Goal: Answer question/provide support

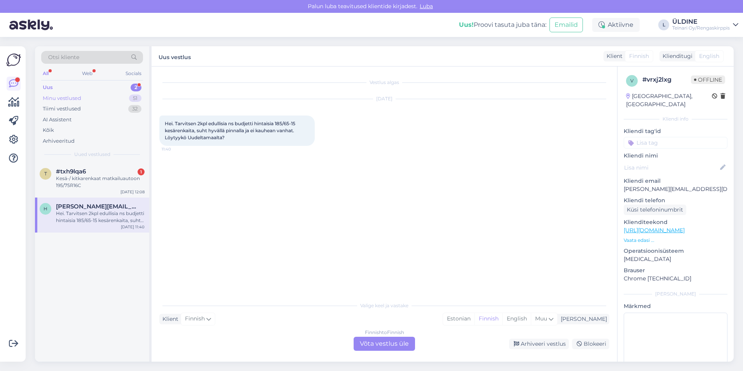
click at [66, 99] on div "Minu vestlused" at bounding box center [62, 98] width 38 height 8
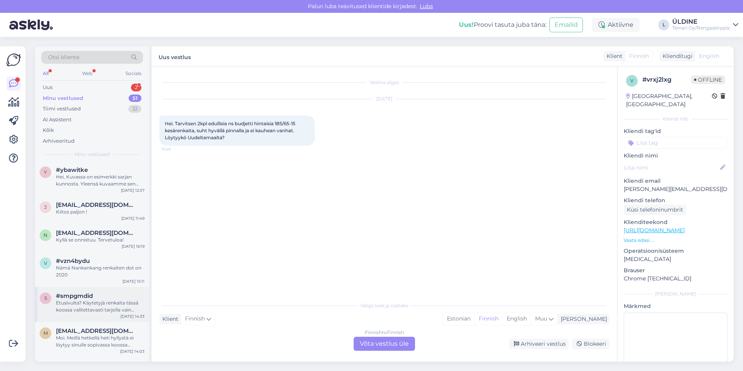
scroll to position [1244, 0]
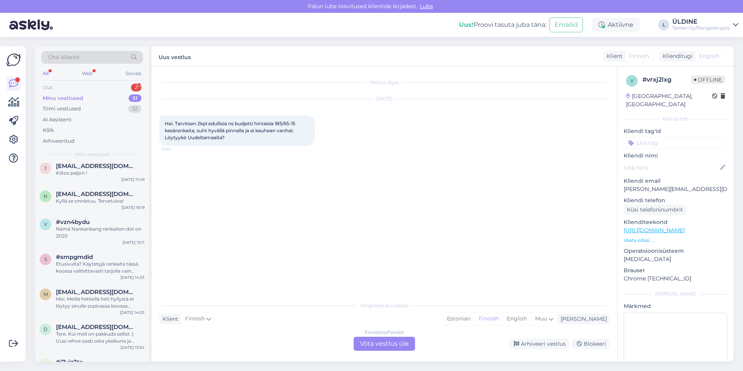
click at [52, 84] on div "Uus" at bounding box center [48, 88] width 10 height 8
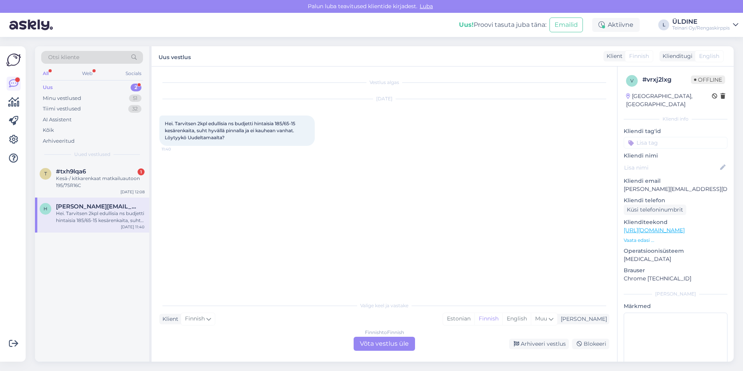
click at [305, 273] on div "Vestlus algas [DATE] Hei. Tarvitsen 2kpl edullisia ns budjetti hintaisia 185/65…" at bounding box center [387, 182] width 457 height 216
click at [383, 343] on div "Finnish to Finnish Võta vestlus üle" at bounding box center [384, 344] width 61 height 14
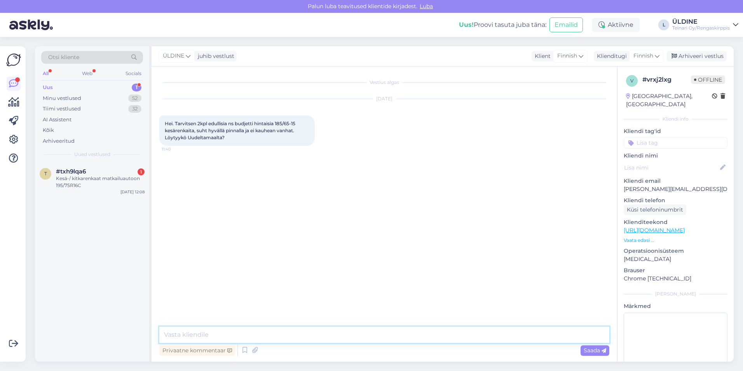
click at [240, 337] on textarea at bounding box center [384, 334] width 450 height 16
type textarea "Hei, käytettynä sitä koko ei löytyy tällää hetkellä 2 kpl"
drag, startPoint x: 335, startPoint y: 334, endPoint x: 163, endPoint y: 339, distance: 171.9
click at [163, 339] on textarea "Hei, käytettynä sitä koko ei löytyy tällää hetkellä 2 kpl" at bounding box center [384, 334] width 450 height 16
drag, startPoint x: 164, startPoint y: 123, endPoint x: 231, endPoint y: 137, distance: 68.0
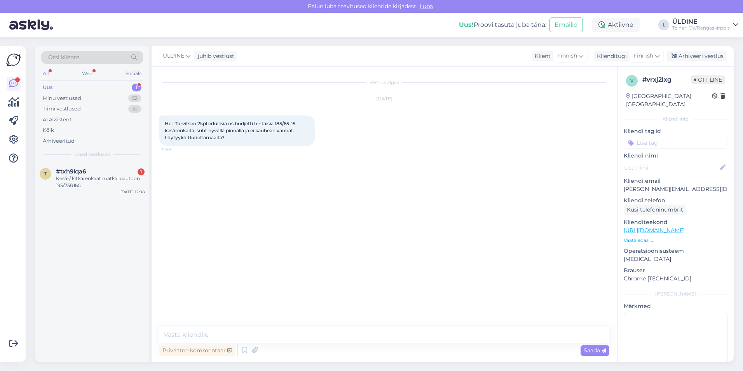
click at [231, 137] on div "Hei. Tarvitsen 2kpl edullisia ns budjetti hintaisia 185/65-15 kesärenkaita, suh…" at bounding box center [236, 130] width 155 height 30
drag, startPoint x: 231, startPoint y: 137, endPoint x: 218, endPoint y: 134, distance: 13.1
copy span "Hei. Tarvitsen 2kpl edullisia ns budjetti hintaisia 185/65-15 kesärenkaita, suh…"
paste textarea "Valitettavasti emme tällä hetkellä löydä teille kahta käytettyä 185/65‑15-kokoi…"
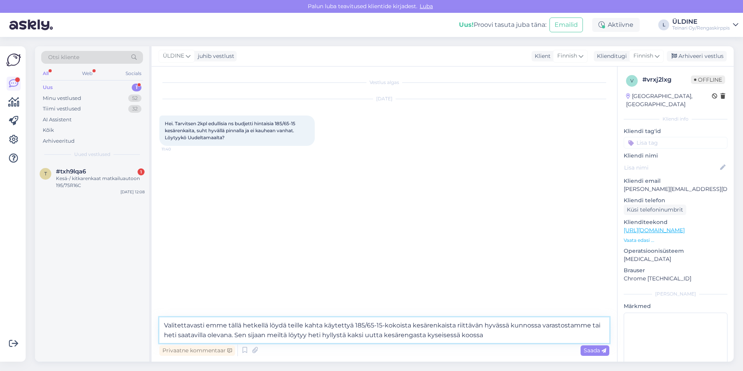
click at [166, 324] on textarea "Valitettavasti emme tällä hetkellä löydä teille kahta käytettyä 185/65‑15-kokoi…" at bounding box center [384, 330] width 450 height 26
click at [182, 327] on textarea "Hei, Valitettavasti emme tällä hetkellä löydä teille kahta käytettyä 185/65‑15-…" at bounding box center [384, 330] width 450 height 26
click at [526, 338] on textarea "Hei, valitettavasti emme tällä hetkellä löydä teille kahta käytettyä 185/65‑15-…" at bounding box center [384, 330] width 450 height 26
paste textarea "185/65R15 Davanti DX390 88H C,B 67dB/kesä"
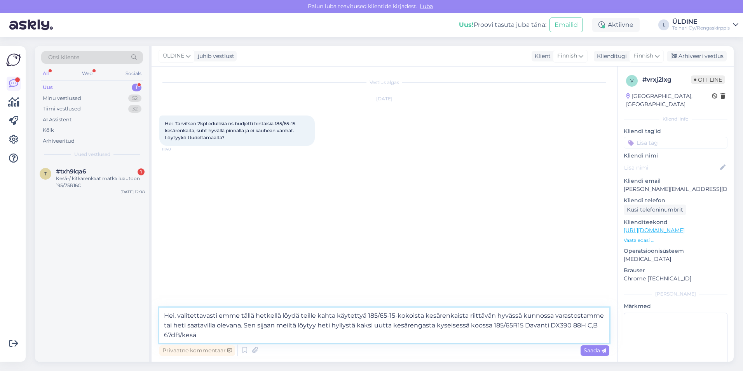
paste textarea "69,00€/kpl"
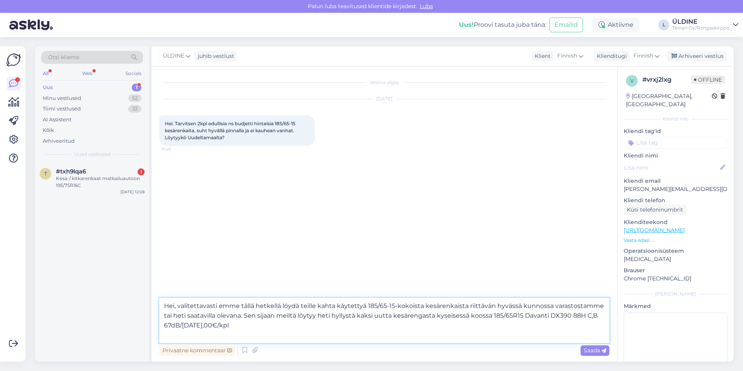
paste textarea "[URL][DOMAIN_NAME]"
type textarea "Hei, valitettavasti emme tällä hetkellä löydä teille kahta käytettyä 185/65‑15-…"
click at [587, 351] on span "Saada" at bounding box center [595, 350] width 23 height 7
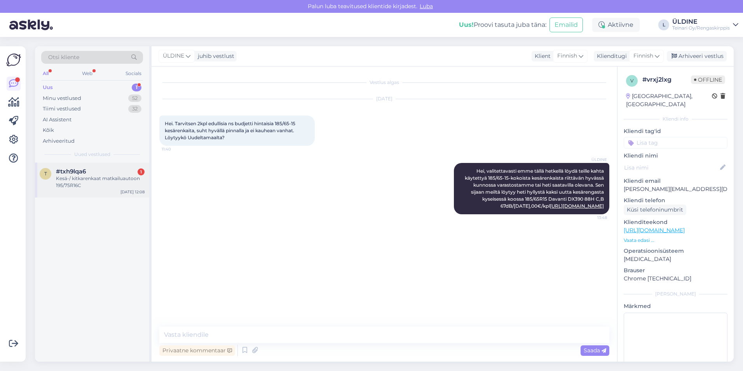
click at [95, 182] on div "Kesä-/ kitkarenkaat matkailuautoon 195/75R16C" at bounding box center [100, 182] width 89 height 14
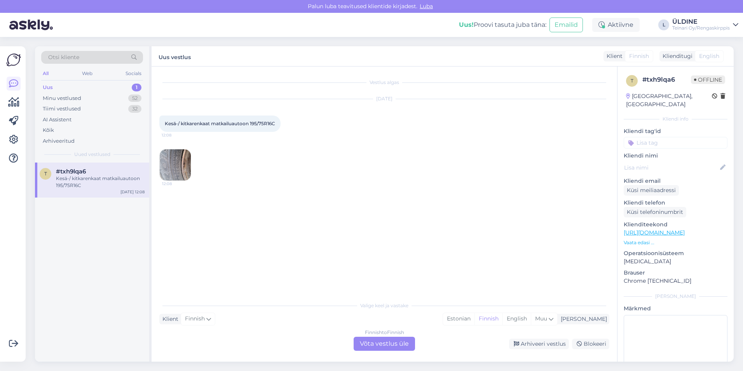
click at [186, 173] on img at bounding box center [175, 164] width 31 height 31
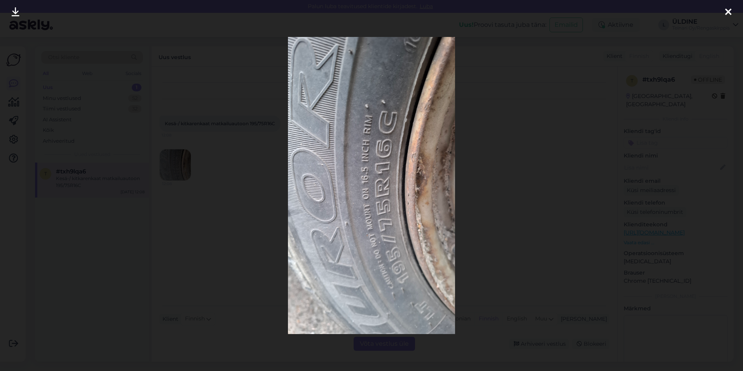
click at [201, 256] on div at bounding box center [371, 185] width 743 height 371
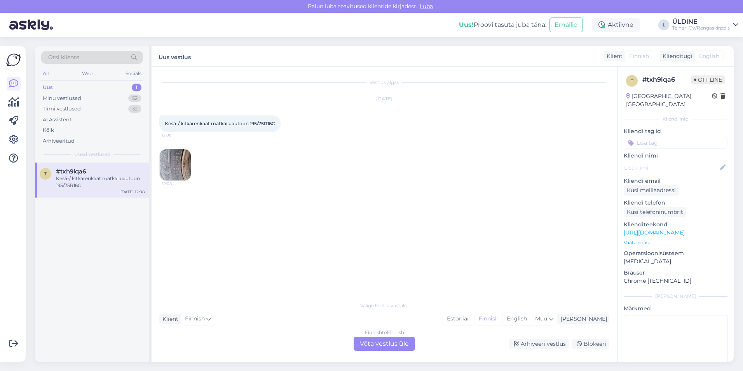
click at [402, 339] on div "Finnish to Finnish Võta vestlus üle" at bounding box center [384, 344] width 61 height 14
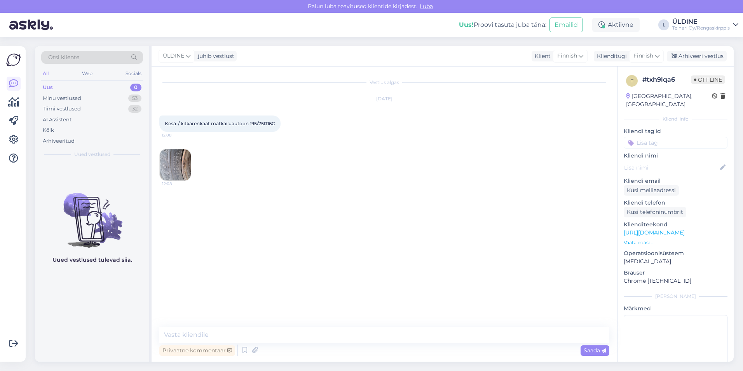
click at [178, 168] on img at bounding box center [175, 164] width 31 height 31
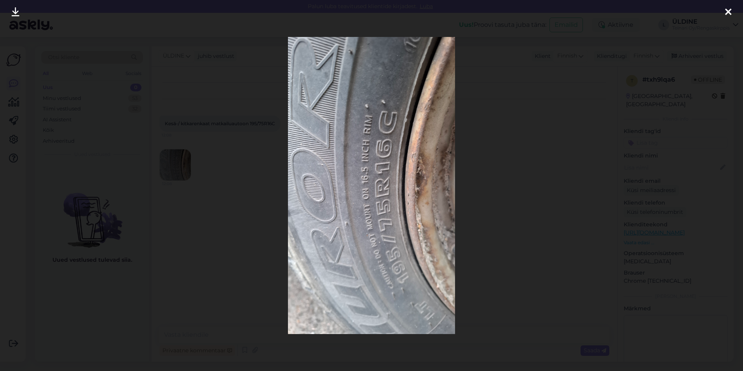
click at [257, 206] on div at bounding box center [371, 185] width 743 height 371
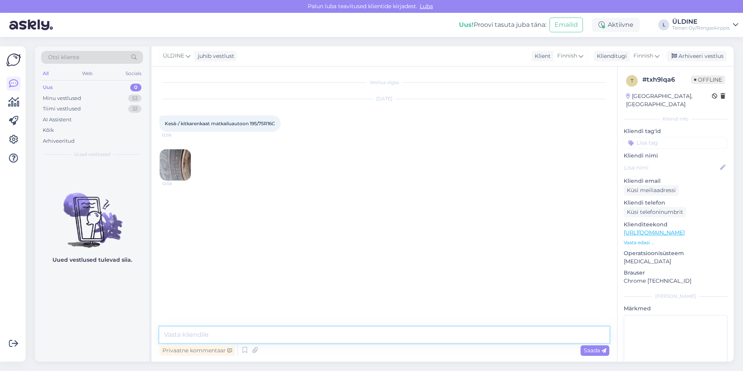
click at [200, 334] on textarea at bounding box center [384, 334] width 450 height 16
paste textarea "195/75R16C Sonix Loading Pro 107/105R D, C 71dB/ kesä"
paste textarea "86,00€/kpl"
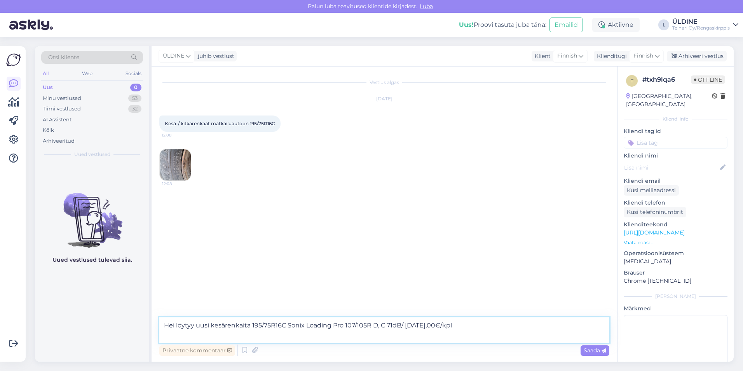
paste textarea "[URL][DOMAIN_NAME]"
click at [252, 326] on textarea "Hei löytyy uusi kesärenkaita 195/75R16C Sonix Loading Pro 107/105R D, C 71dB/ […" at bounding box center [384, 330] width 450 height 26
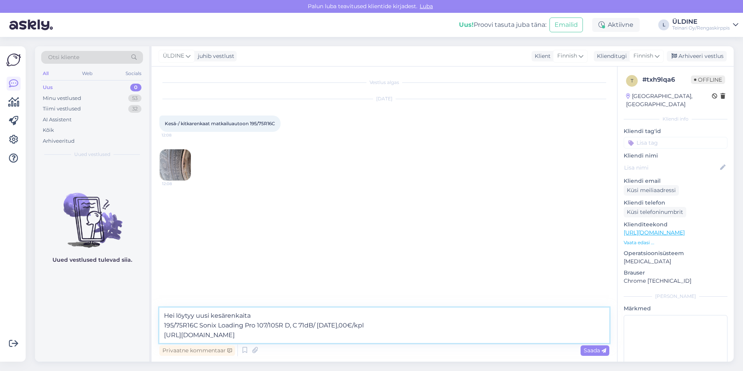
click at [438, 321] on textarea "Hei löytyy uusi kesärenkaita 195/75R16C Sonix Loading Pro 107/105R D, C 71dB/ […" at bounding box center [384, 324] width 450 height 35
click at [439, 334] on textarea "Hei löytyy uusi kesärenkaita 195/75R16C Sonix Loading Pro 107/105R D, C 71dB/ […" at bounding box center [384, 324] width 450 height 35
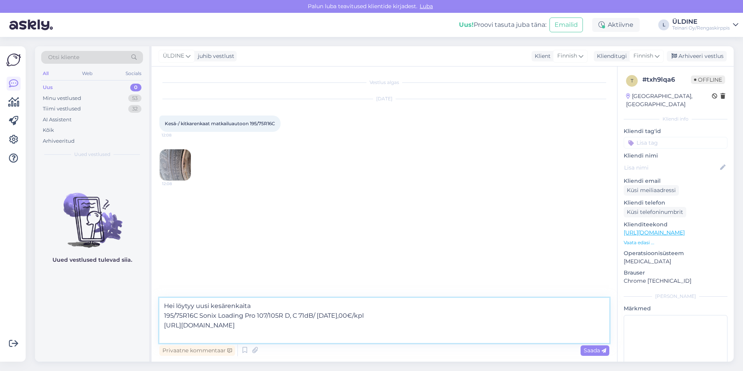
paste textarea "195/75R16C Davanti DX440 107/105R C,C 72dB/kesä"
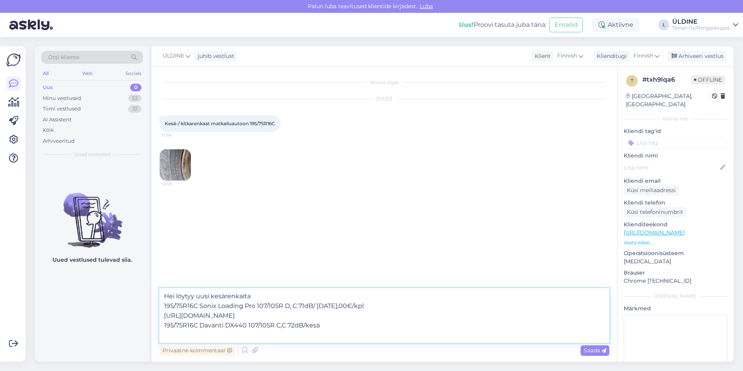
click at [342, 328] on textarea "Hei löytyy uusi kesärenkaita 195/75R16C Sonix Loading Pro 107/105R D, C 71dB/ […" at bounding box center [384, 315] width 450 height 55
paste textarea "95,00€/kpl"
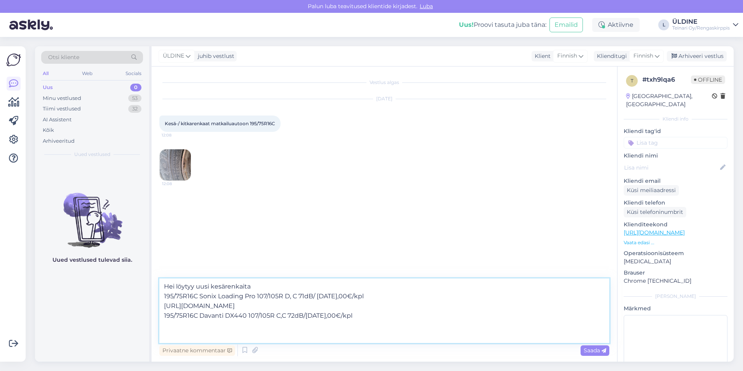
paste textarea "[URL][DOMAIN_NAME]"
type textarea "Hei löytyy uusi kesärenkaita 195/75R16C Sonix Loading Pro 107/105R D, C 71dB/ […"
click at [587, 349] on span "Saada" at bounding box center [595, 350] width 23 height 7
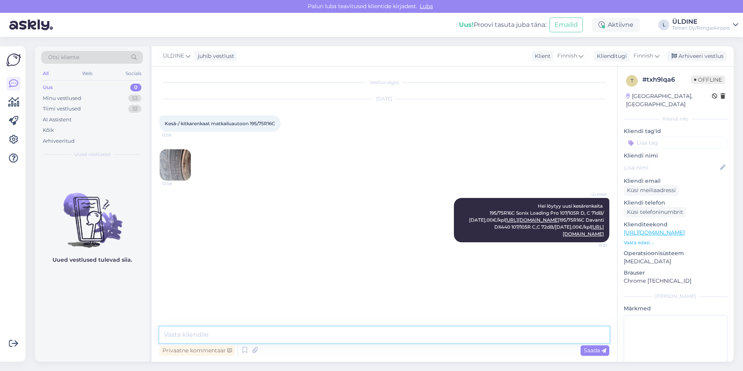
click at [213, 330] on textarea at bounding box center [384, 334] width 450 height 16
drag, startPoint x: 236, startPoint y: 332, endPoint x: 164, endPoint y: 340, distance: 72.3
click at [164, 340] on textarea "Käytetty kitkarenkaat" at bounding box center [384, 334] width 450 height 16
paste textarea "käytetyt kitkarenkaat"
click at [168, 334] on textarea "käytetyt kitkarenkaat" at bounding box center [384, 334] width 450 height 16
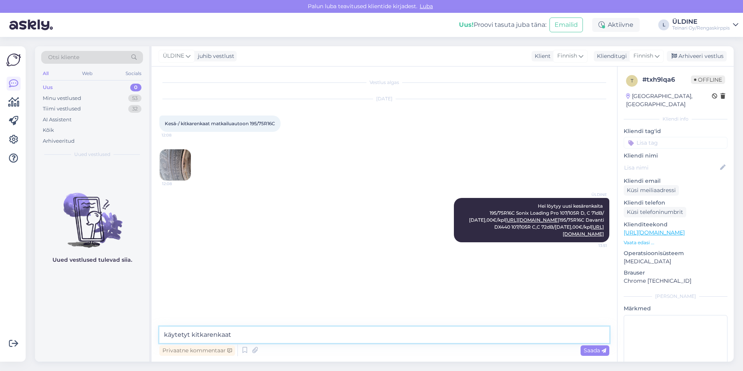
drag, startPoint x: 254, startPoint y: 328, endPoint x: 163, endPoint y: 340, distance: 91.7
click at [163, 340] on textarea "käytetyt kitkarenkaat" at bounding box center [384, 334] width 450 height 16
paste textarea "Meiltä löytyy yksi sarja käytettyjä kitkarenkaita"
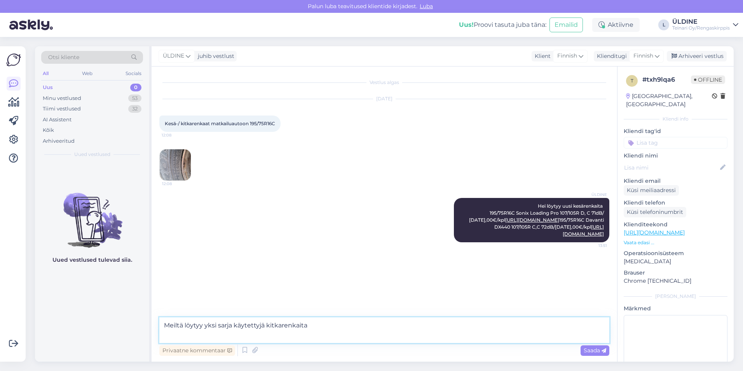
paste textarea "195/75R16C Nexen Winguard kitka 6-7mm"
paste textarea "40,00 €/kpl (50,00 €/kpl)."
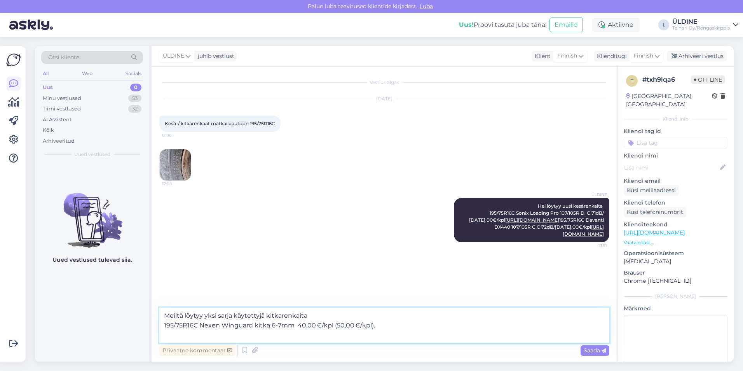
paste textarea "[URL][DOMAIN_NAME]"
type textarea "Meiltä löytyy yksi sarja käytettyjä kitkarenkaita 195/75R16C Nexen Winguard kit…"
click at [592, 350] on span "Saada" at bounding box center [595, 350] width 23 height 7
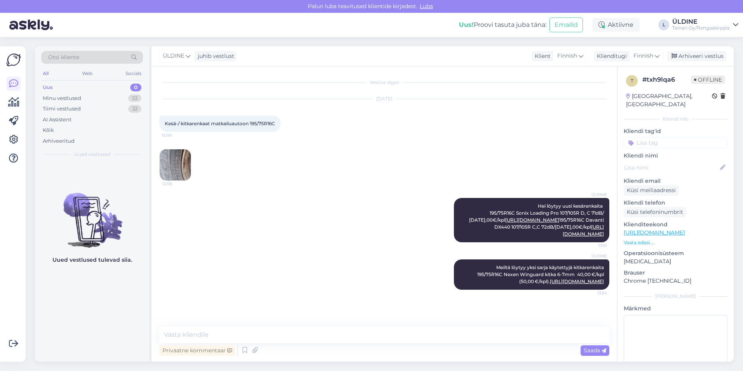
click at [327, 281] on div "ÜLDINE Meiltä löytyy yksi sarja käytettyjä kitkarenkaita 195/75R16C Nexen Wingu…" at bounding box center [384, 274] width 450 height 47
click at [209, 241] on div "ÜLDINE Hei löytyy uusi kesärenkaita 195/75R16C Sonix Loading Pro 107/105R D, C …" at bounding box center [384, 219] width 450 height 61
